Goal: Task Accomplishment & Management: Manage account settings

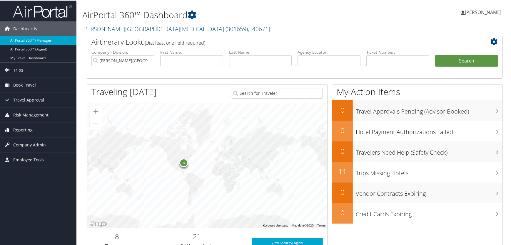
click at [23, 127] on span "Reporting" at bounding box center [22, 129] width 19 height 15
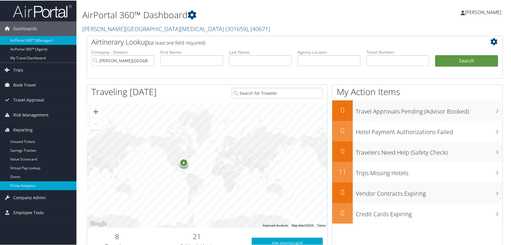
click at [26, 185] on link "Prime Analytics" at bounding box center [38, 185] width 76 height 9
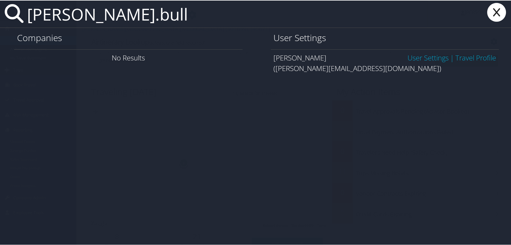
type input "agnieszka.bull"
click at [418, 58] on link "User Settings" at bounding box center [427, 57] width 41 height 10
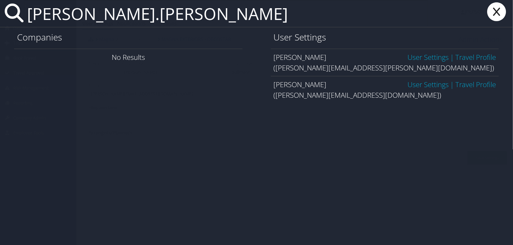
type input "deanna.erickson"
click at [417, 56] on link "User Settings" at bounding box center [427, 57] width 41 height 10
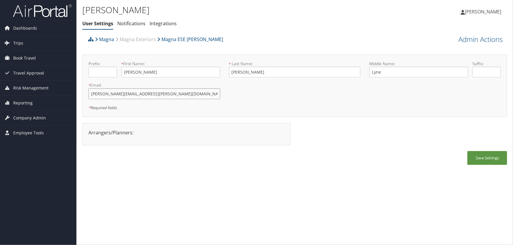
click at [122, 93] on input "deanna.erickson@magna.com" at bounding box center [154, 93] width 132 height 11
click at [472, 37] on link "Admin Actions" at bounding box center [480, 39] width 44 height 10
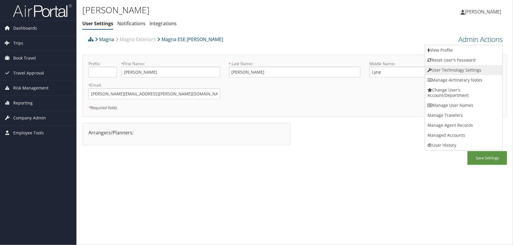
click at [443, 69] on link "User Technology Settings" at bounding box center [463, 70] width 77 height 10
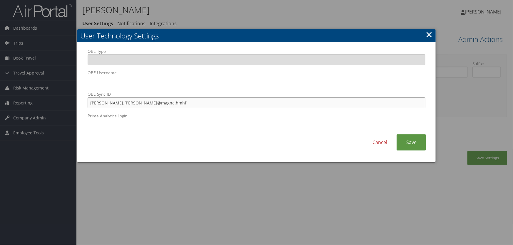
click at [122, 104] on input "Deanna.Erickson@magna.hmhf" at bounding box center [257, 103] width 338 height 11
type input "Deanna.Erickson1@magna.hmhf"
click at [417, 141] on link "Save" at bounding box center [411, 143] width 29 height 16
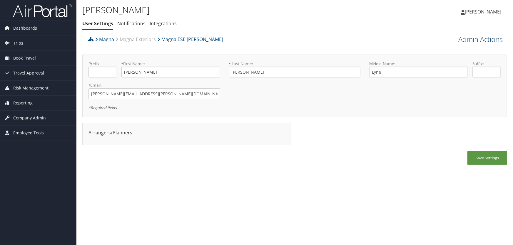
click at [466, 40] on link "Admin Actions" at bounding box center [480, 39] width 44 height 10
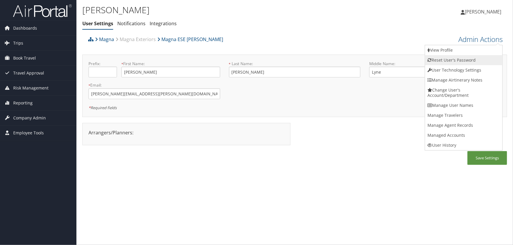
click at [450, 61] on link "Reset User's Password" at bounding box center [463, 60] width 77 height 10
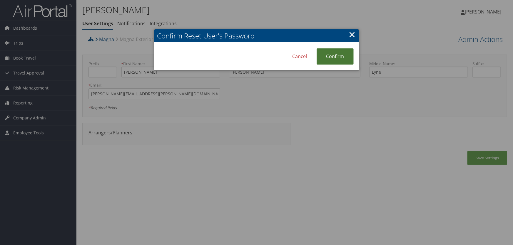
click at [335, 59] on link "Confirm" at bounding box center [335, 57] width 37 height 16
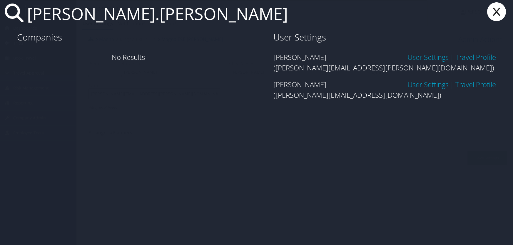
type input "[PERSON_NAME].[PERSON_NAME]"
click at [409, 84] on link "User Settings" at bounding box center [427, 85] width 41 height 10
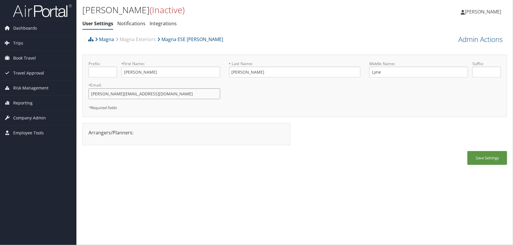
click at [124, 94] on input "deanna.erickson1@magna.com" at bounding box center [154, 93] width 132 height 11
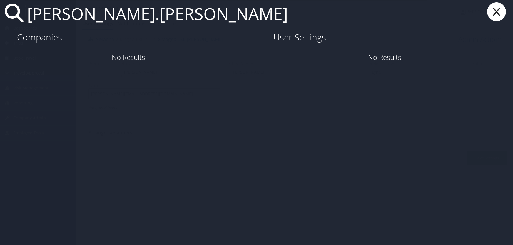
type input "deanna.erickson"
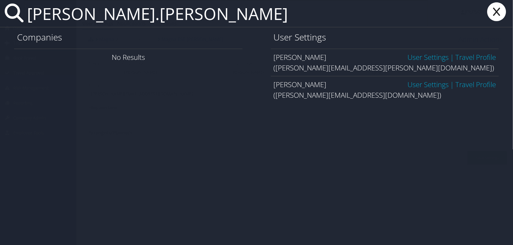
click at [424, 56] on link "User Settings" at bounding box center [427, 57] width 41 height 10
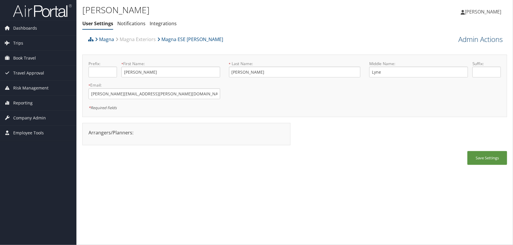
click at [477, 40] on link "Admin Actions" at bounding box center [480, 39] width 44 height 10
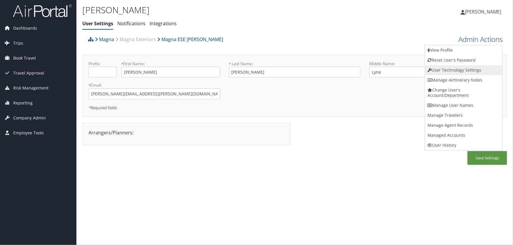
click at [455, 71] on link "User Technology Settings" at bounding box center [463, 70] width 77 height 10
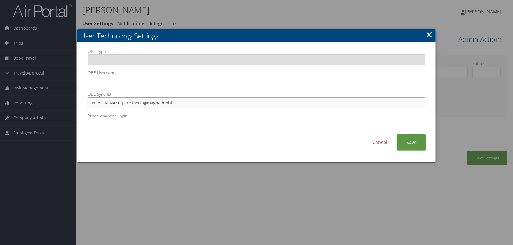
click at [124, 104] on input "[PERSON_NAME].Erickson1@magna.hmhf" at bounding box center [257, 103] width 338 height 11
type input "Deanna.Erickson@magna.hmhf"
click at [412, 142] on link "Save" at bounding box center [411, 143] width 29 height 16
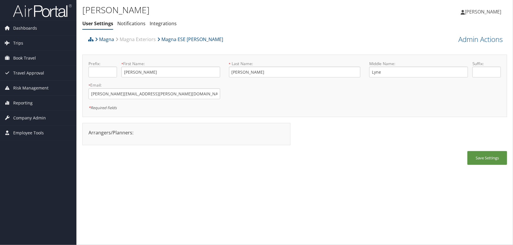
click at [276, 28] on ul "User Settings Notifications Integrations" at bounding box center [223, 24] width 283 height 11
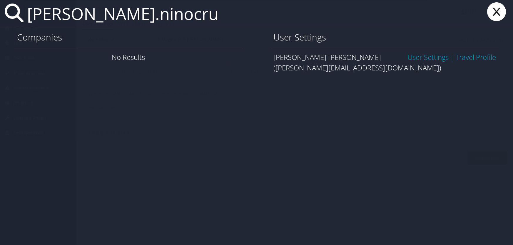
type input "victor.ninocru"
click at [422, 59] on link "User Settings" at bounding box center [427, 57] width 41 height 10
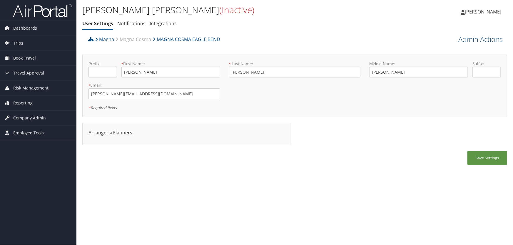
click at [479, 41] on link "Admin Actions" at bounding box center [480, 39] width 44 height 10
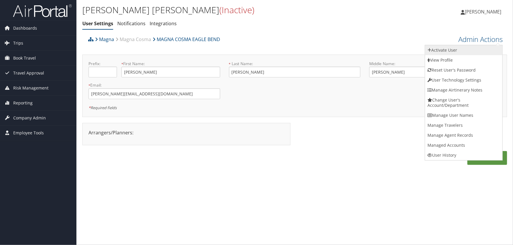
click at [447, 52] on link "Activate User" at bounding box center [463, 50] width 77 height 10
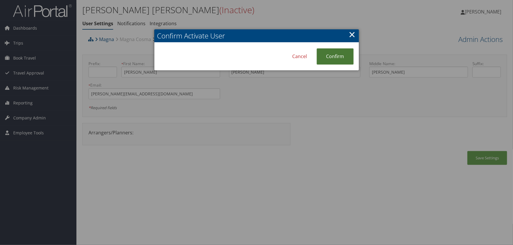
click at [336, 51] on link "Confirm" at bounding box center [335, 57] width 37 height 16
